Goal: Information Seeking & Learning: Learn about a topic

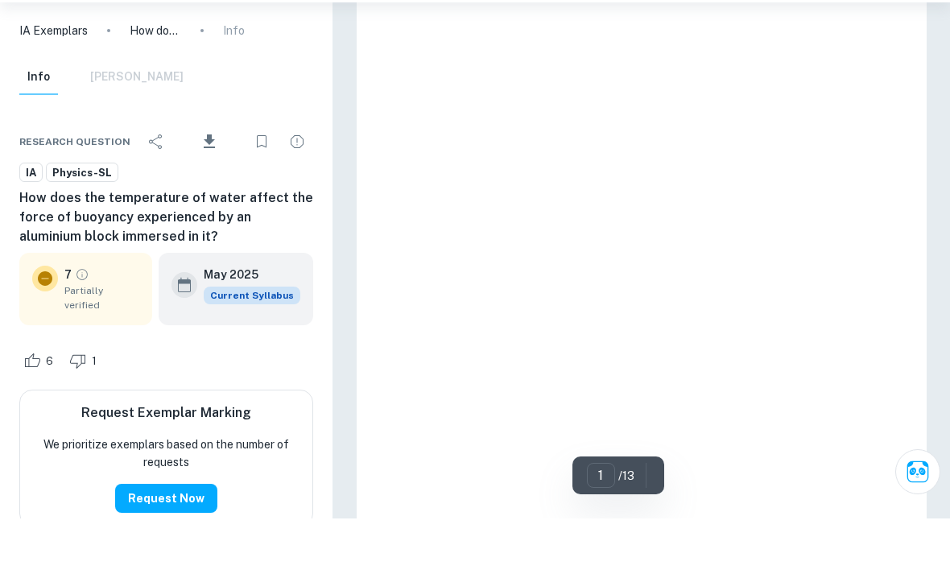
scroll to position [58, 0]
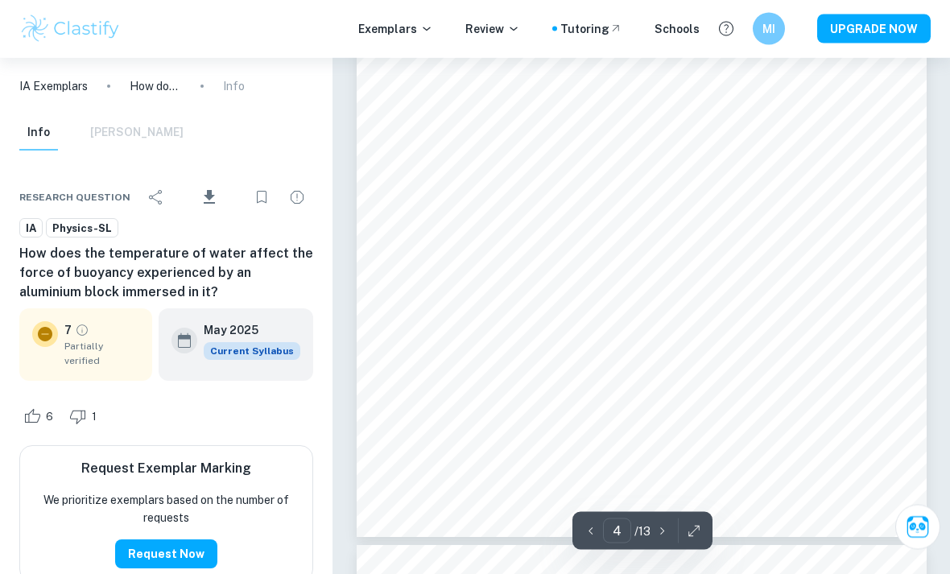
scroll to position [2974, 0]
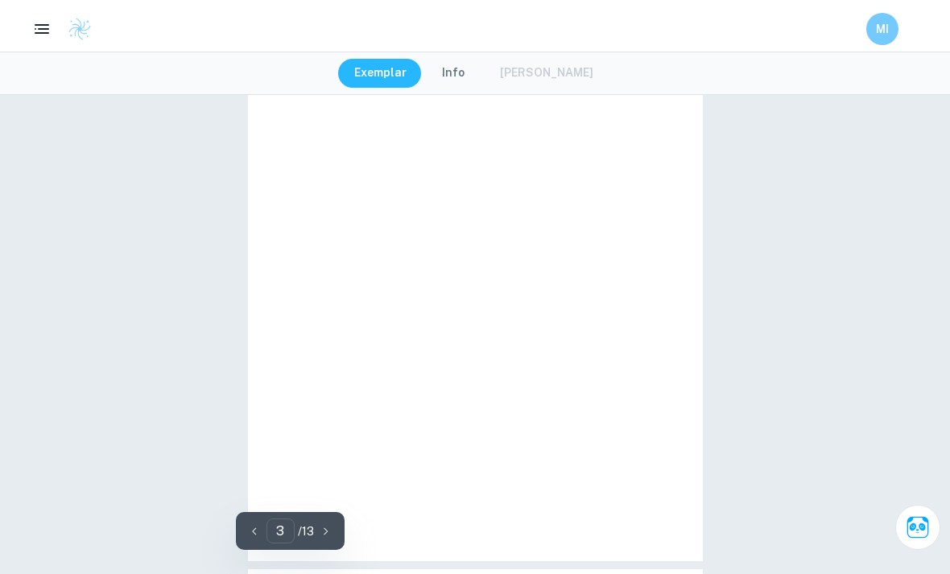
type input "2"
